Goal: Check status: Check status

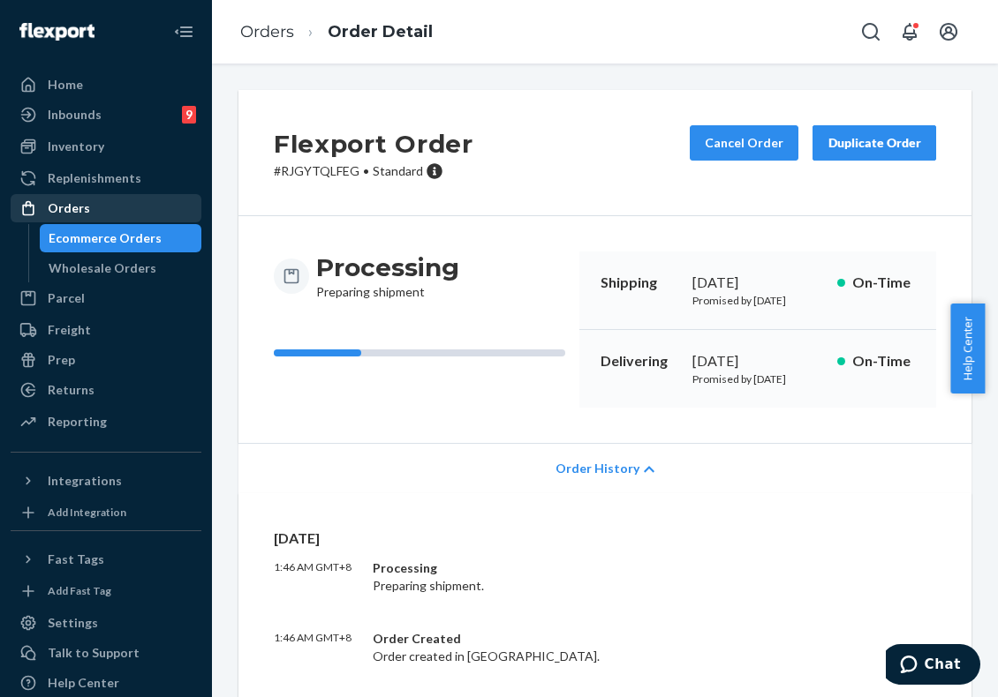
click at [99, 213] on div "Orders" at bounding box center [105, 208] width 187 height 25
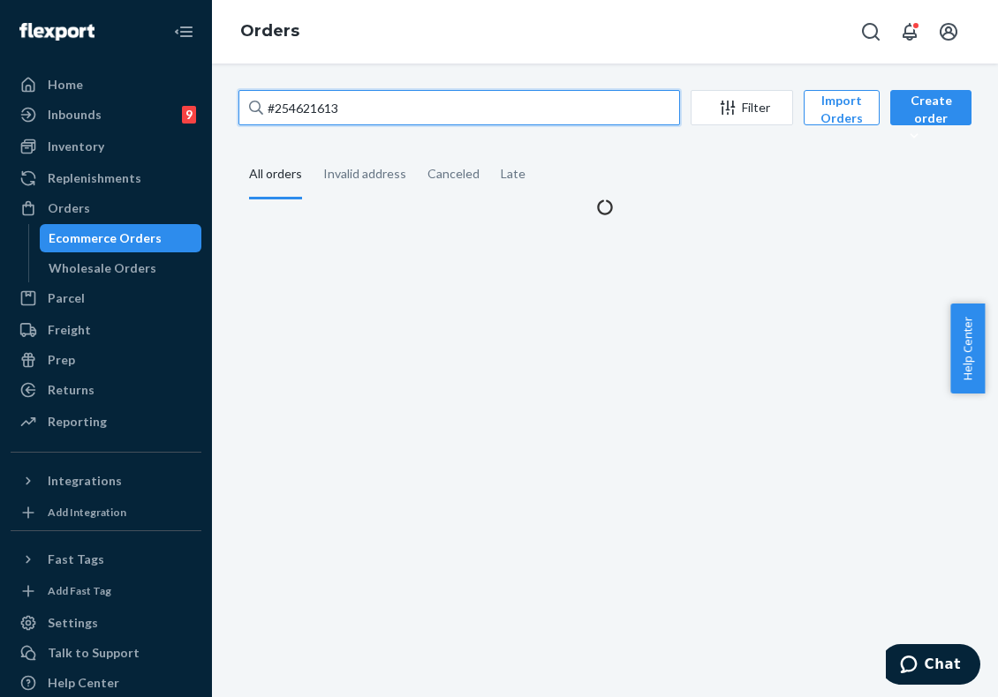
click at [396, 110] on input "#254621613" at bounding box center [458, 107] width 441 height 35
paste input "819520"
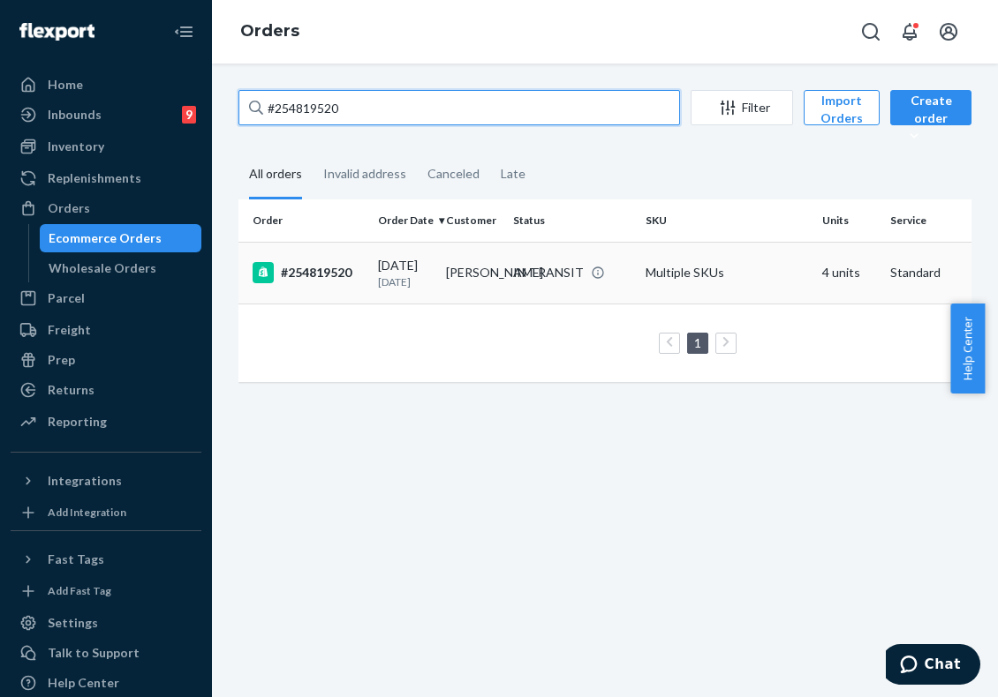
type input "#254819520"
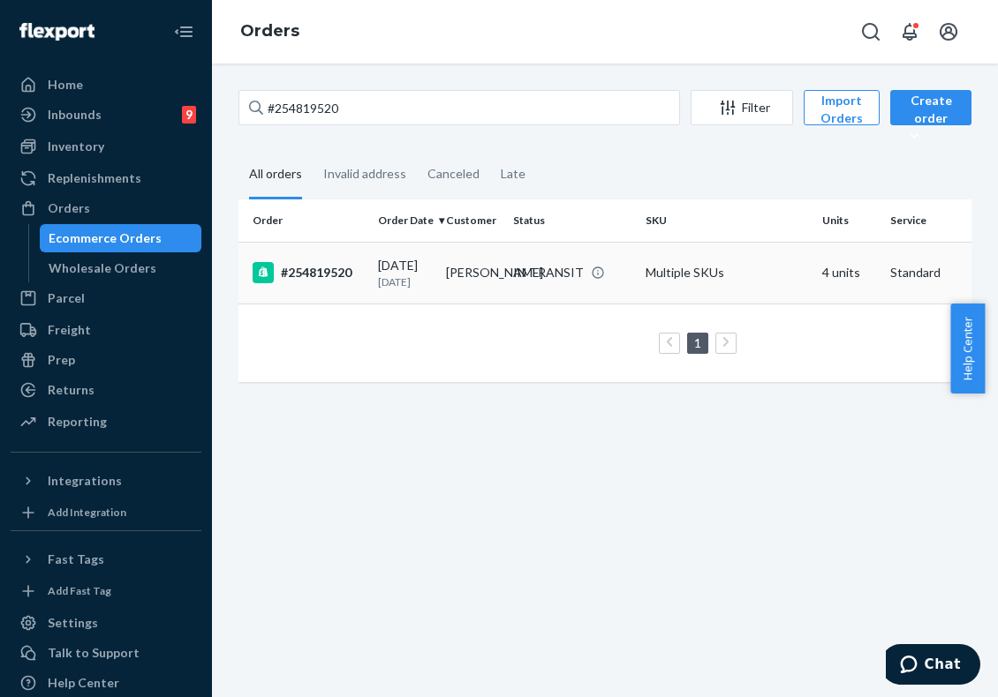
click at [656, 289] on td "Multiple SKUs" at bounding box center [726, 273] width 177 height 62
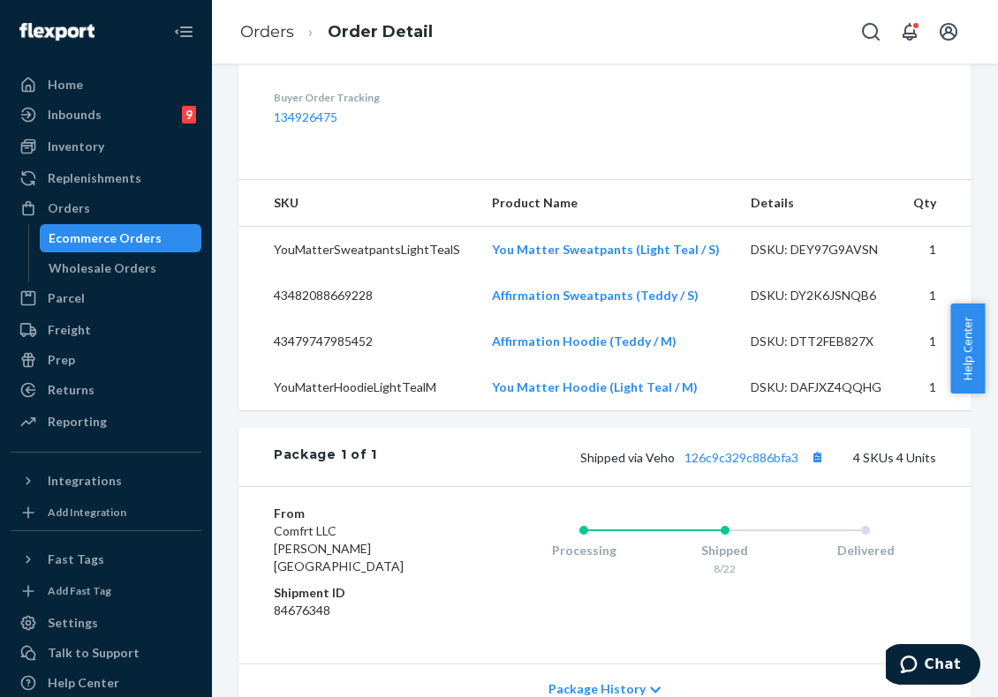
scroll to position [265, 0]
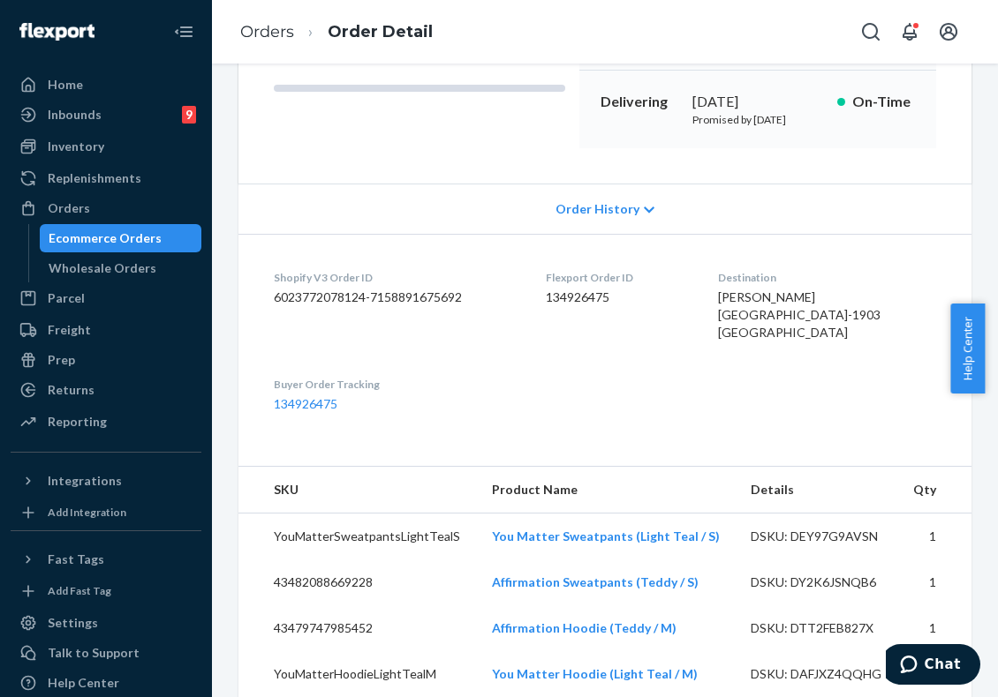
click at [612, 234] on div "Order History" at bounding box center [604, 209] width 733 height 50
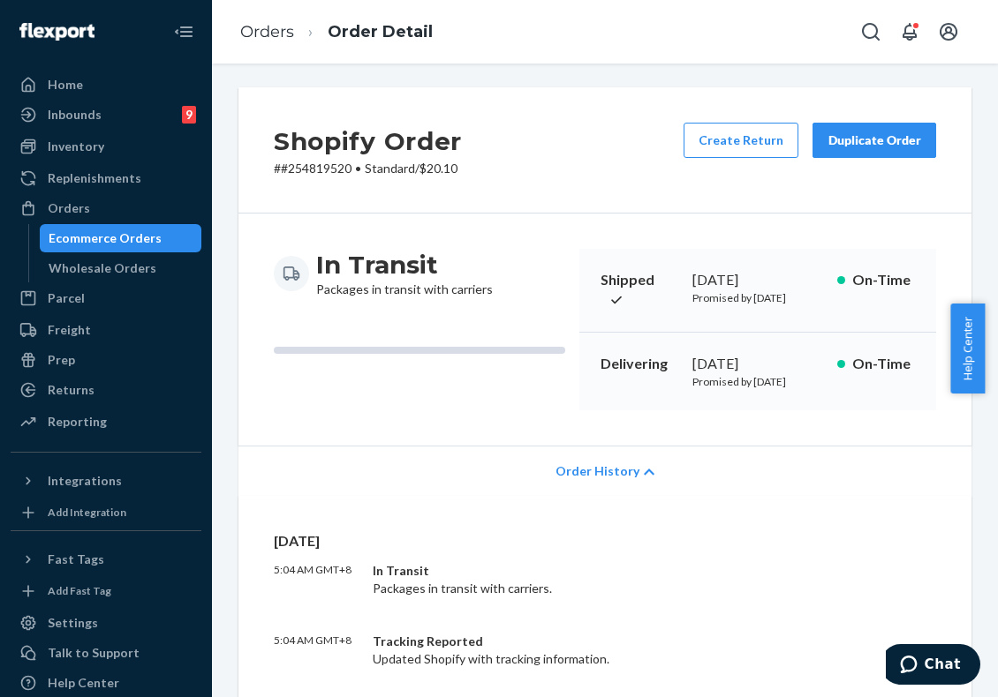
scroll to position [0, 0]
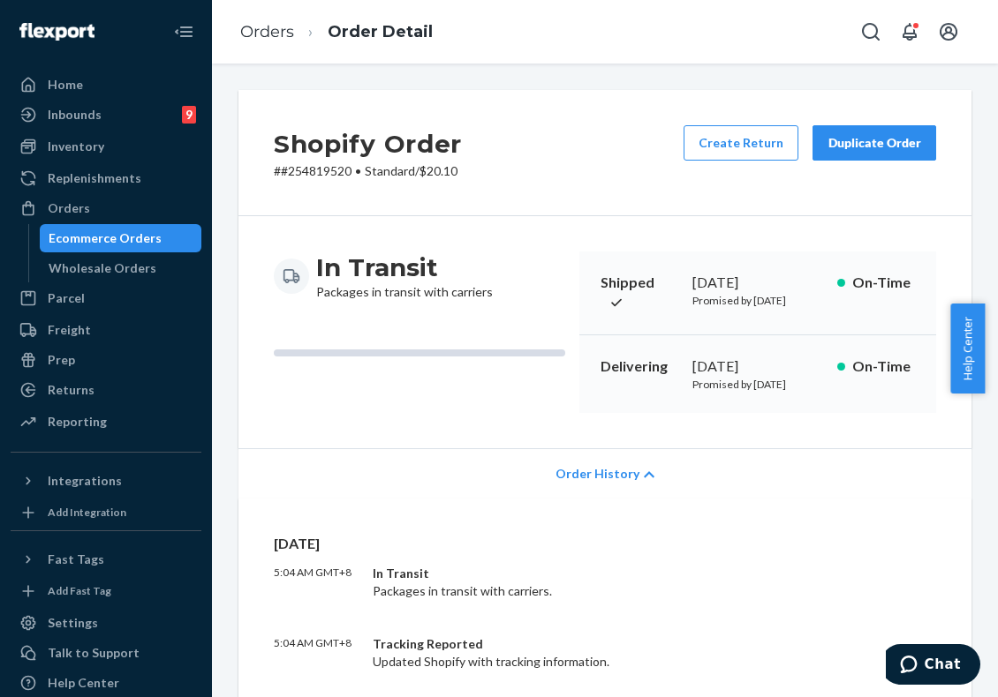
click at [773, 372] on div "[DATE]" at bounding box center [757, 367] width 130 height 20
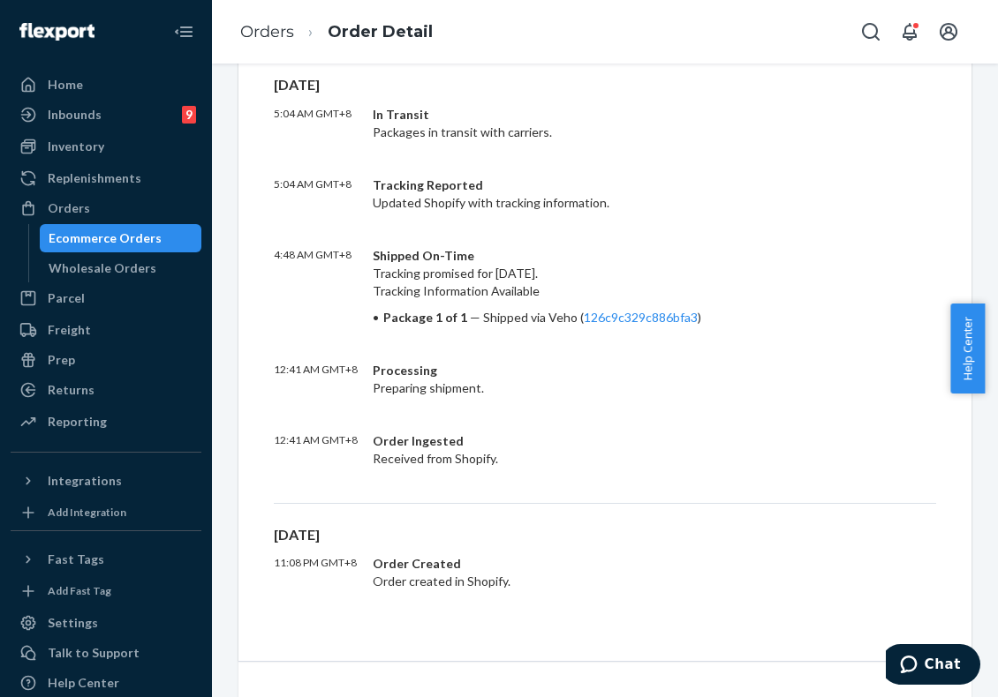
scroll to position [443, 0]
